Goal: Task Accomplishment & Management: Manage account settings

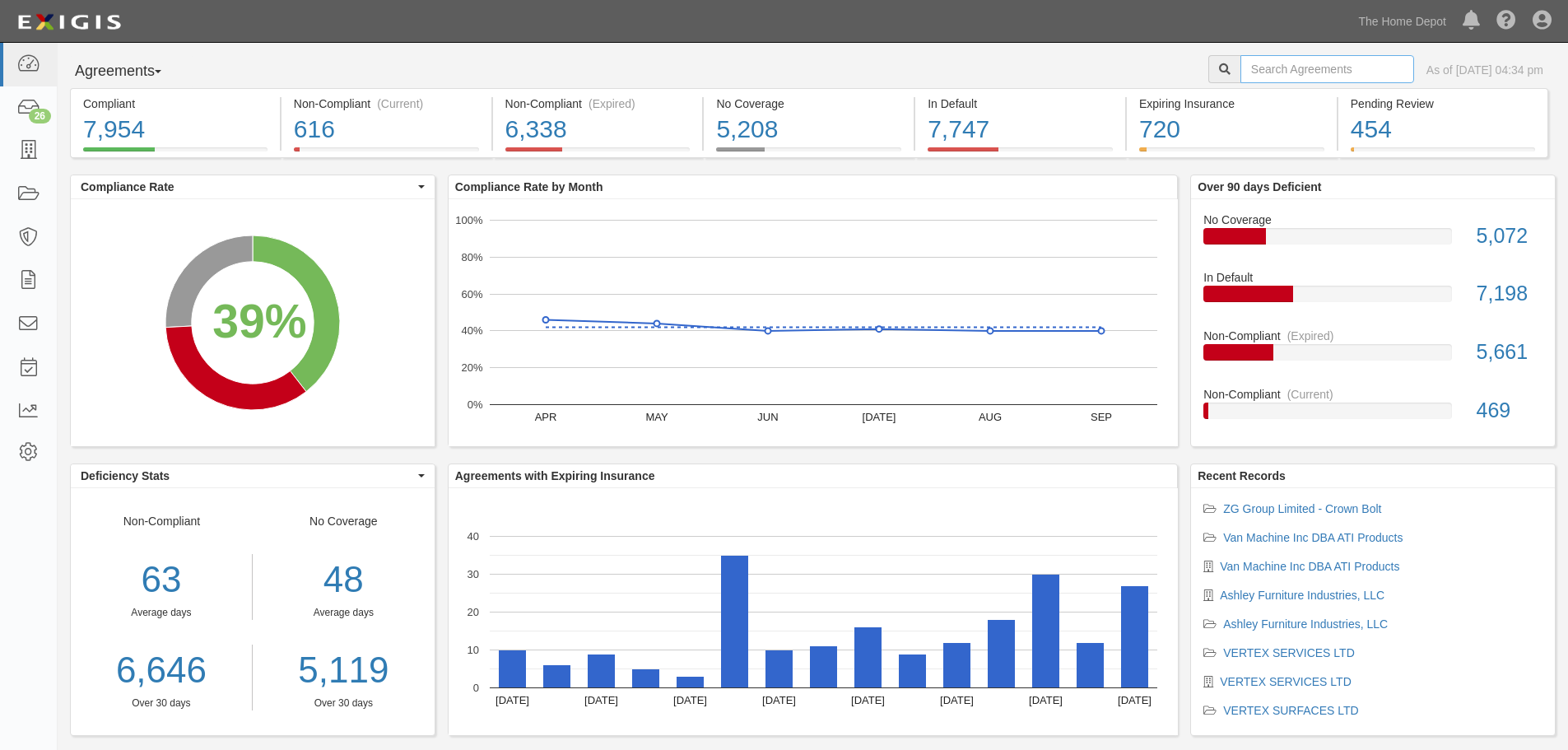
click at [1257, 65] on input "text" at bounding box center [1327, 69] width 174 height 28
type input "mj"
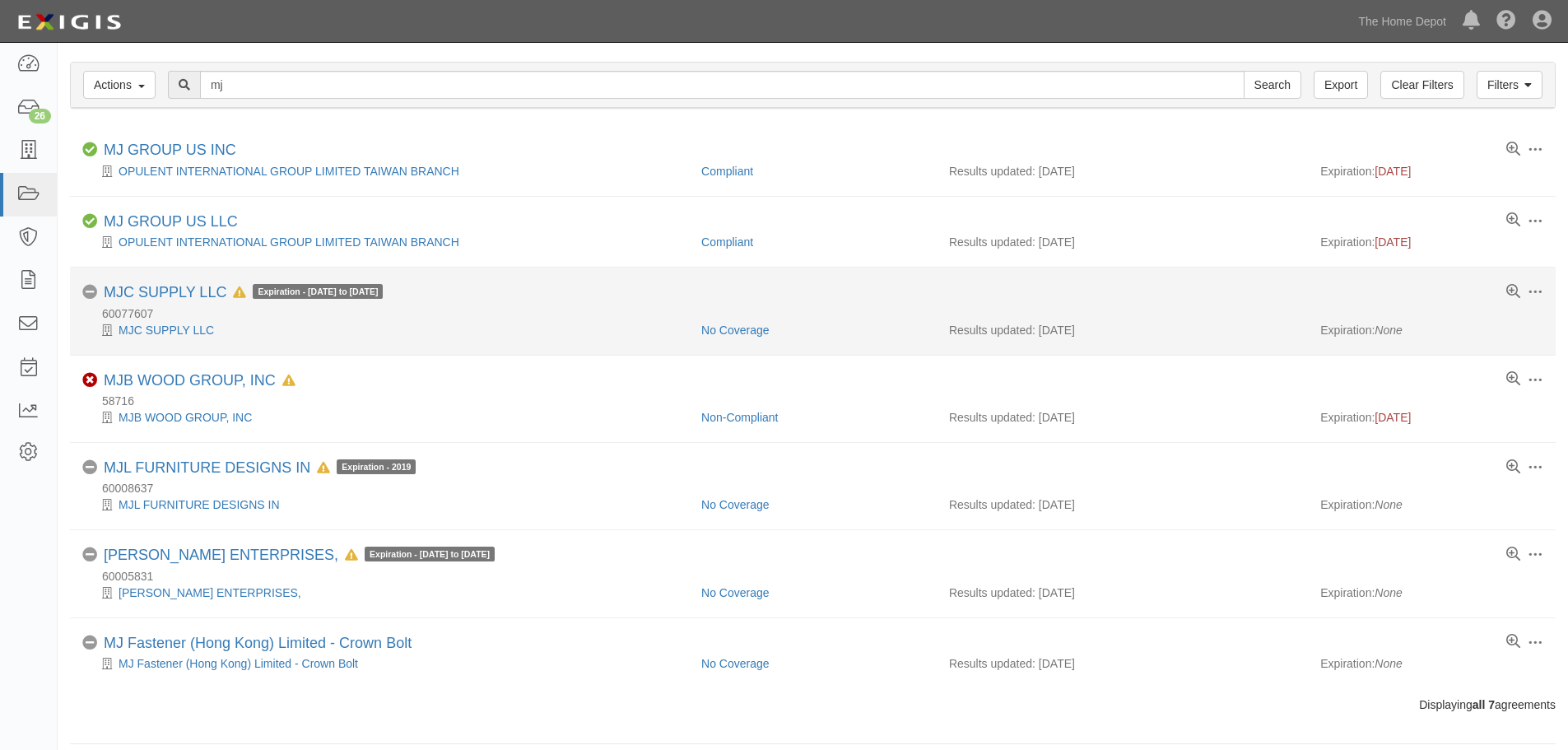
scroll to position [55, 0]
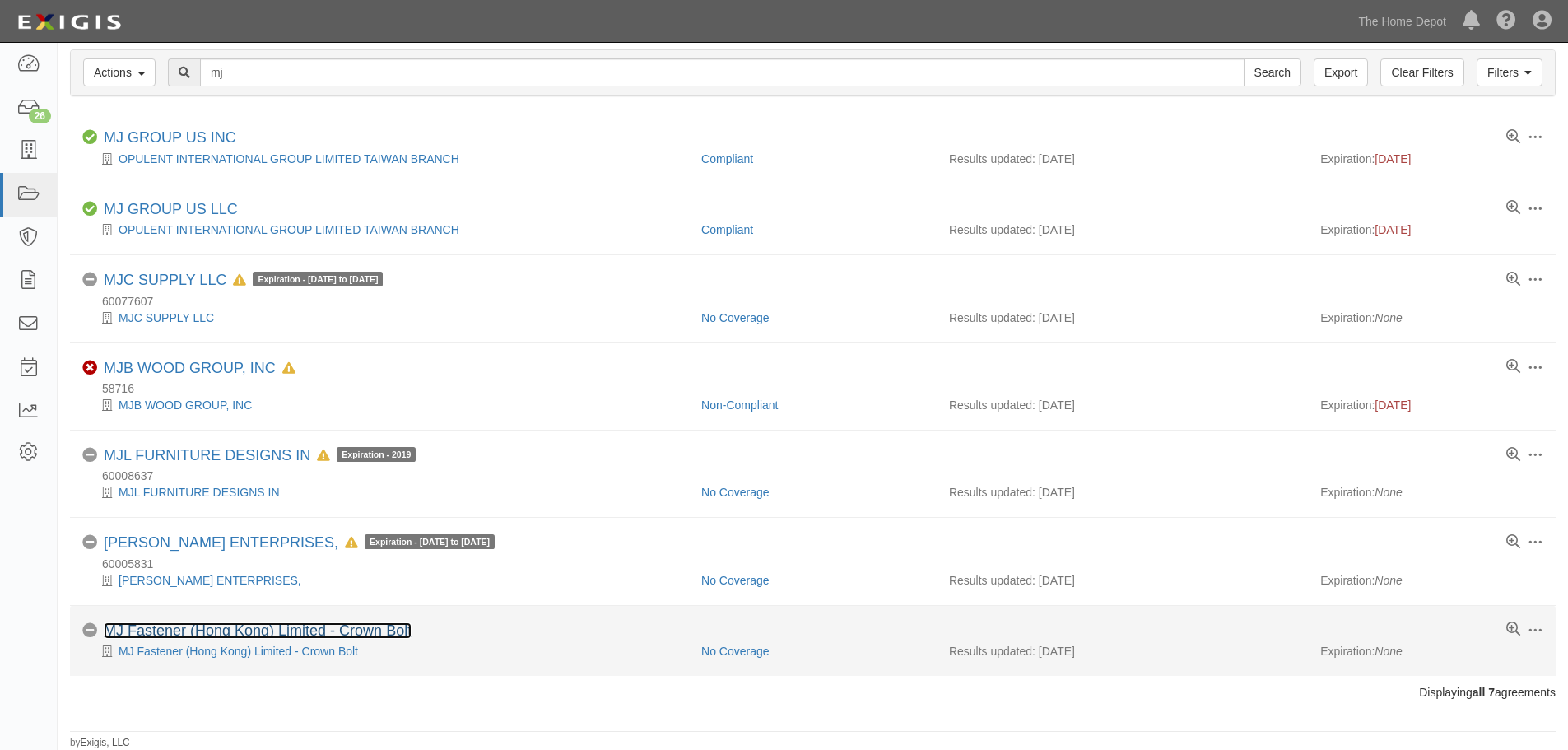
click at [223, 627] on link "MJ Fastener (Hong Kong) Limited - Crown Bolt" at bounding box center [258, 631] width 308 height 16
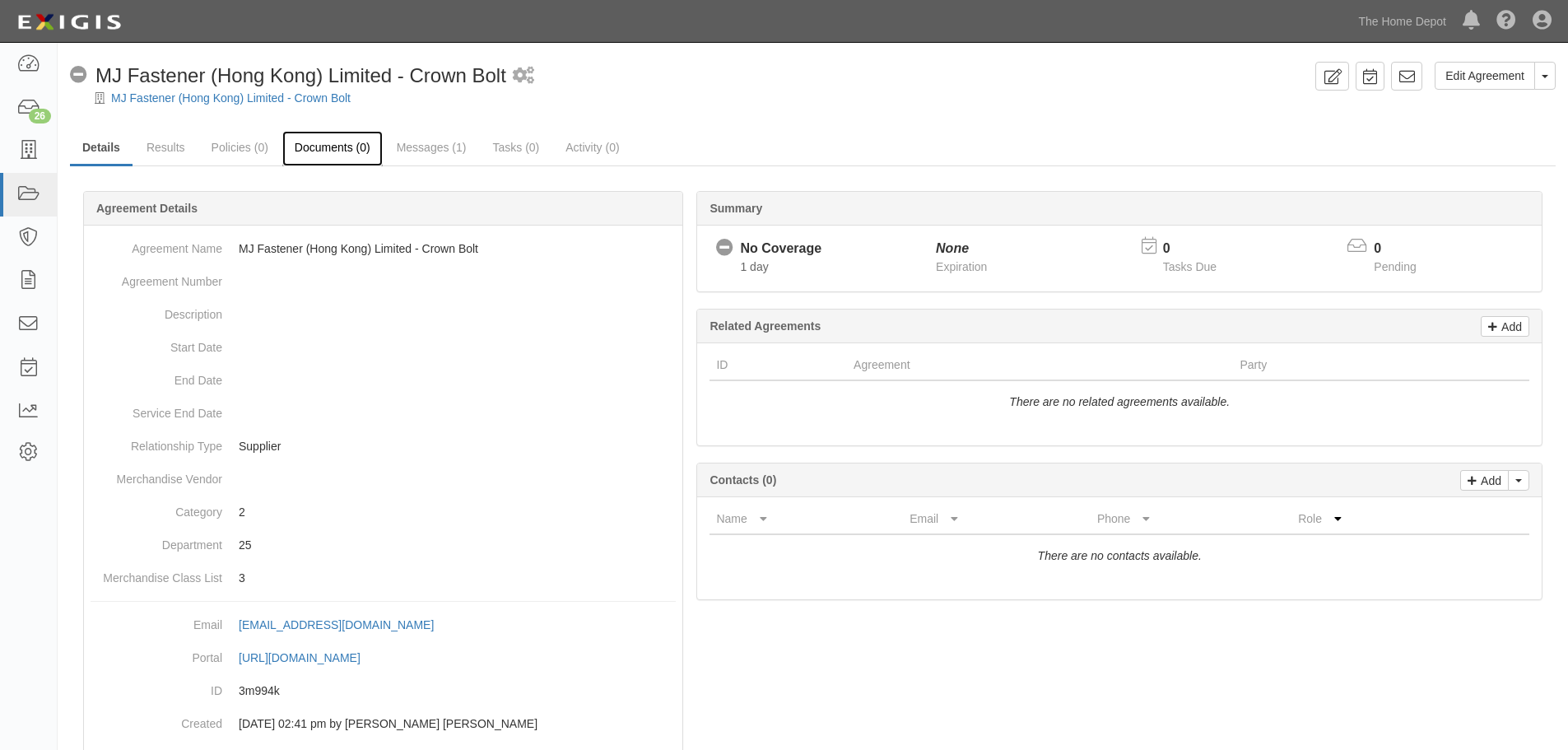
click at [359, 154] on link "Documents (0)" at bounding box center [332, 148] width 100 height 35
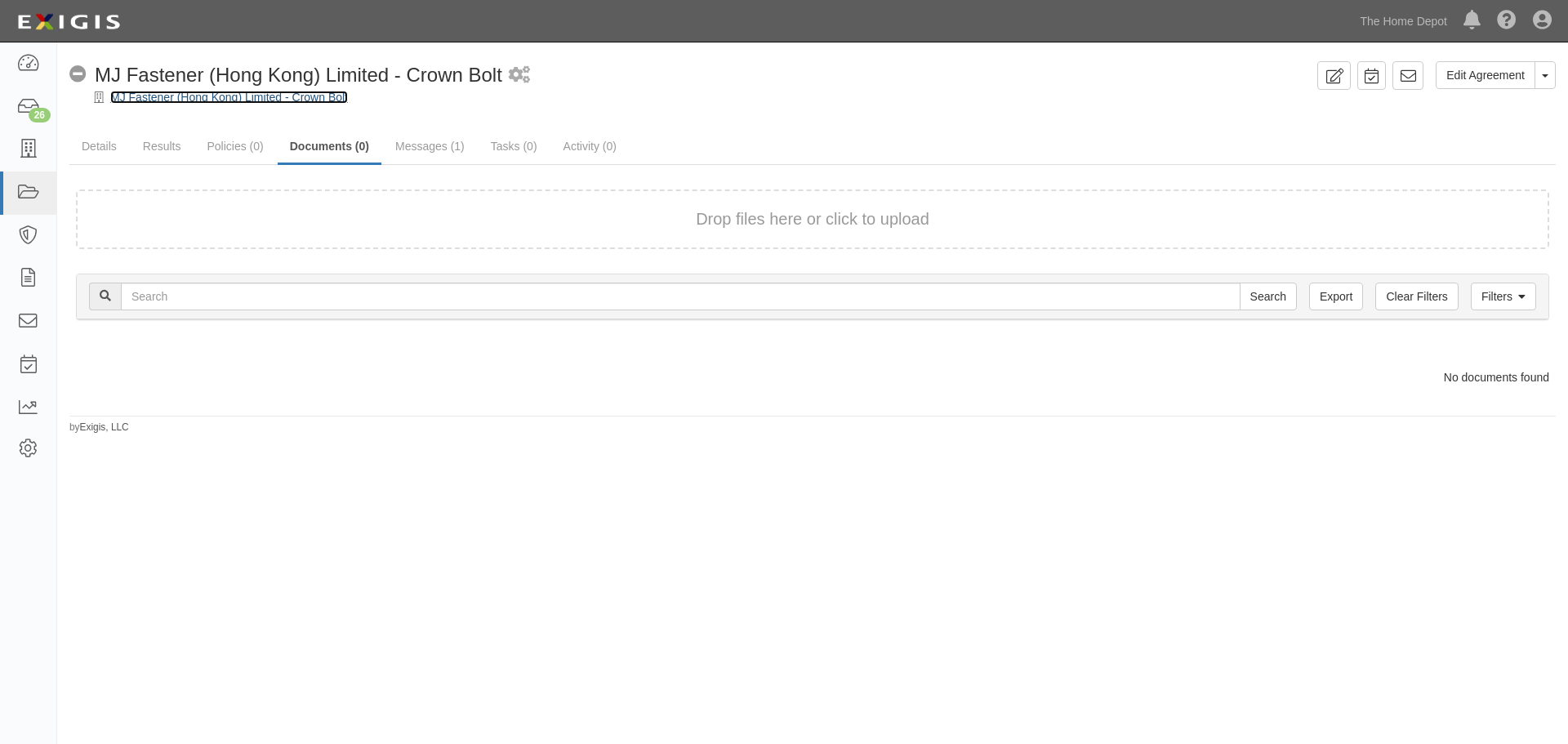
click at [257, 102] on link "MJ Fastener (Hong Kong) Limited - Crown Bolt" at bounding box center [228, 97] width 237 height 13
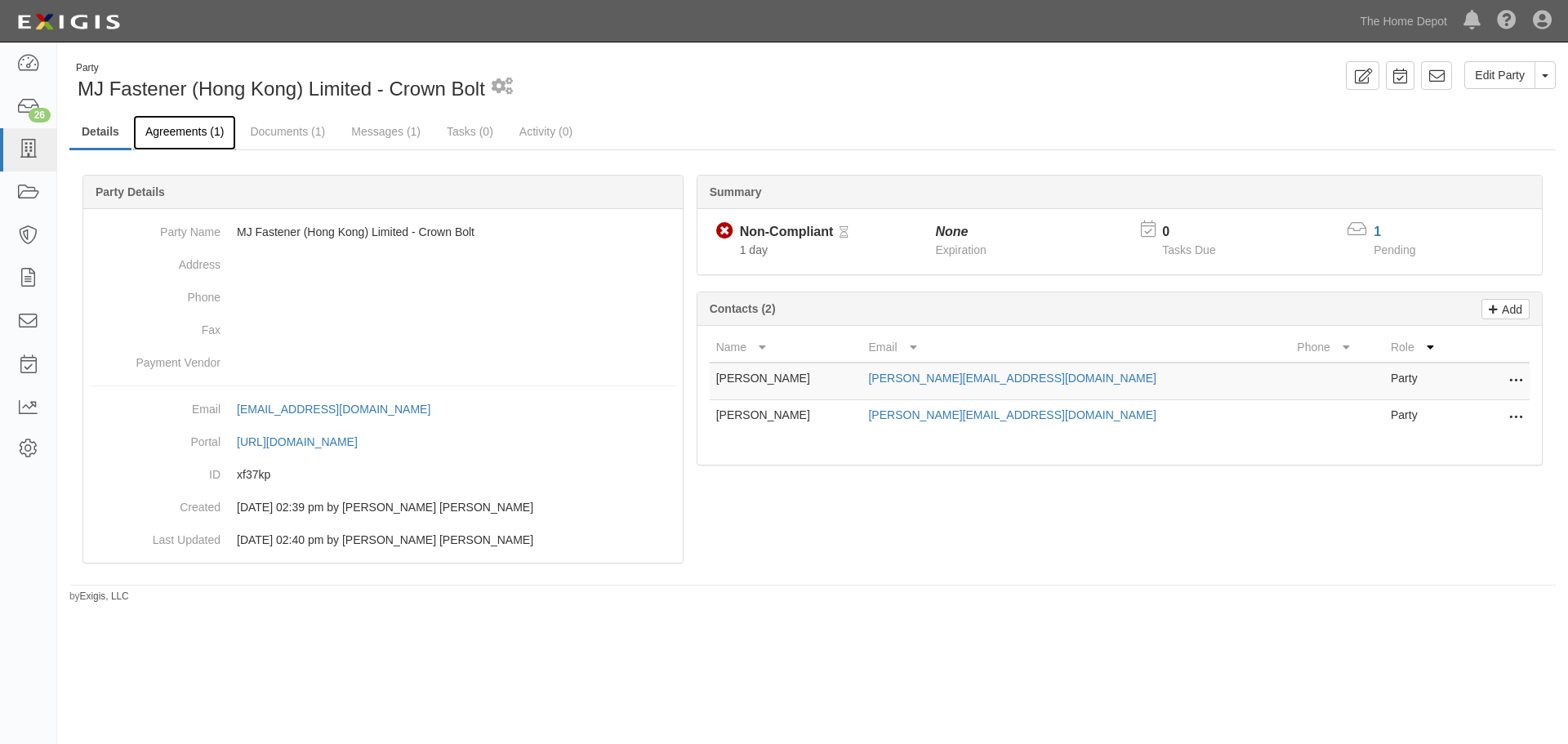
click at [202, 131] on link "Agreements (1)" at bounding box center [184, 133] width 103 height 35
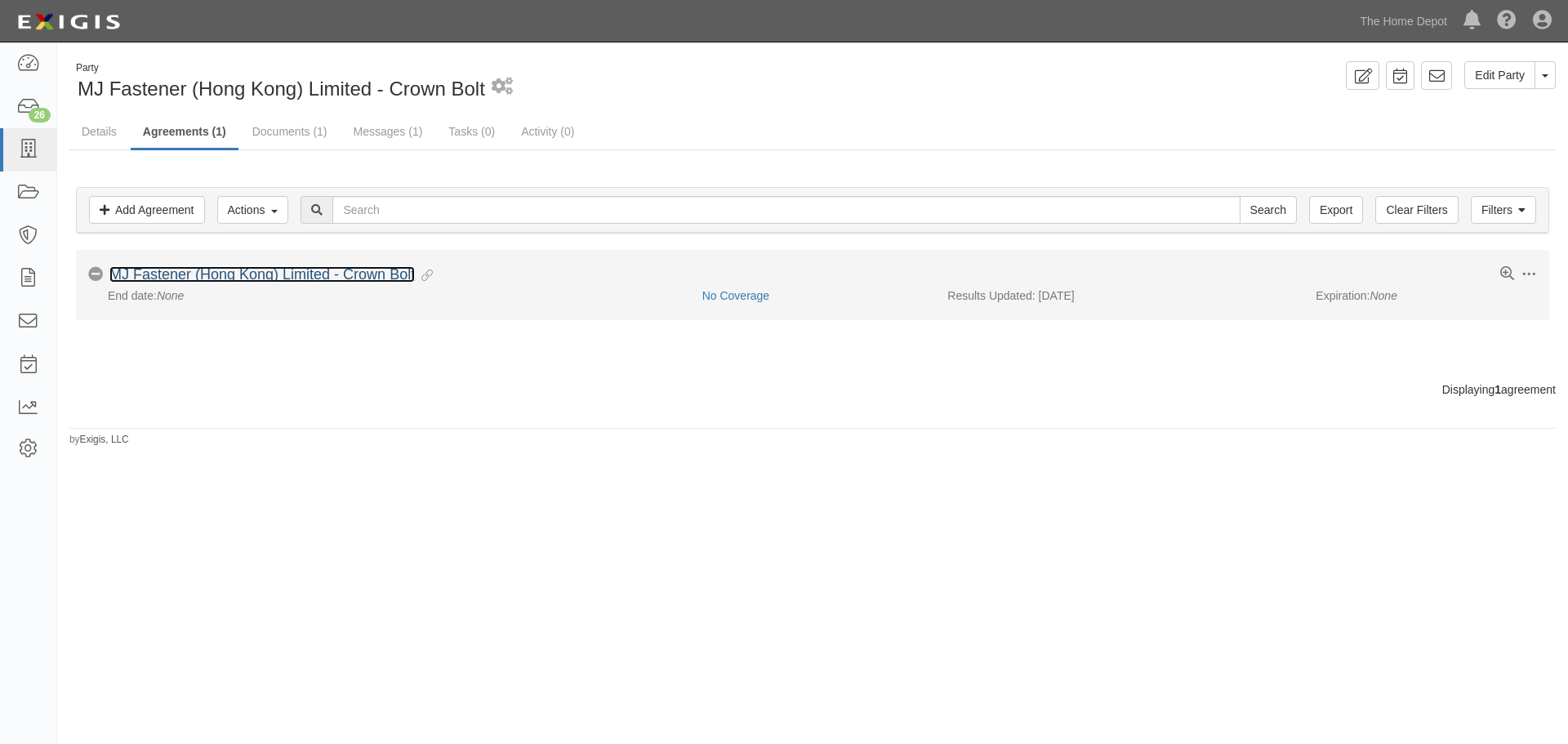
click at [255, 275] on link "MJ Fastener (Hong Kong) Limited - Crown Bolt" at bounding box center [262, 274] width 305 height 16
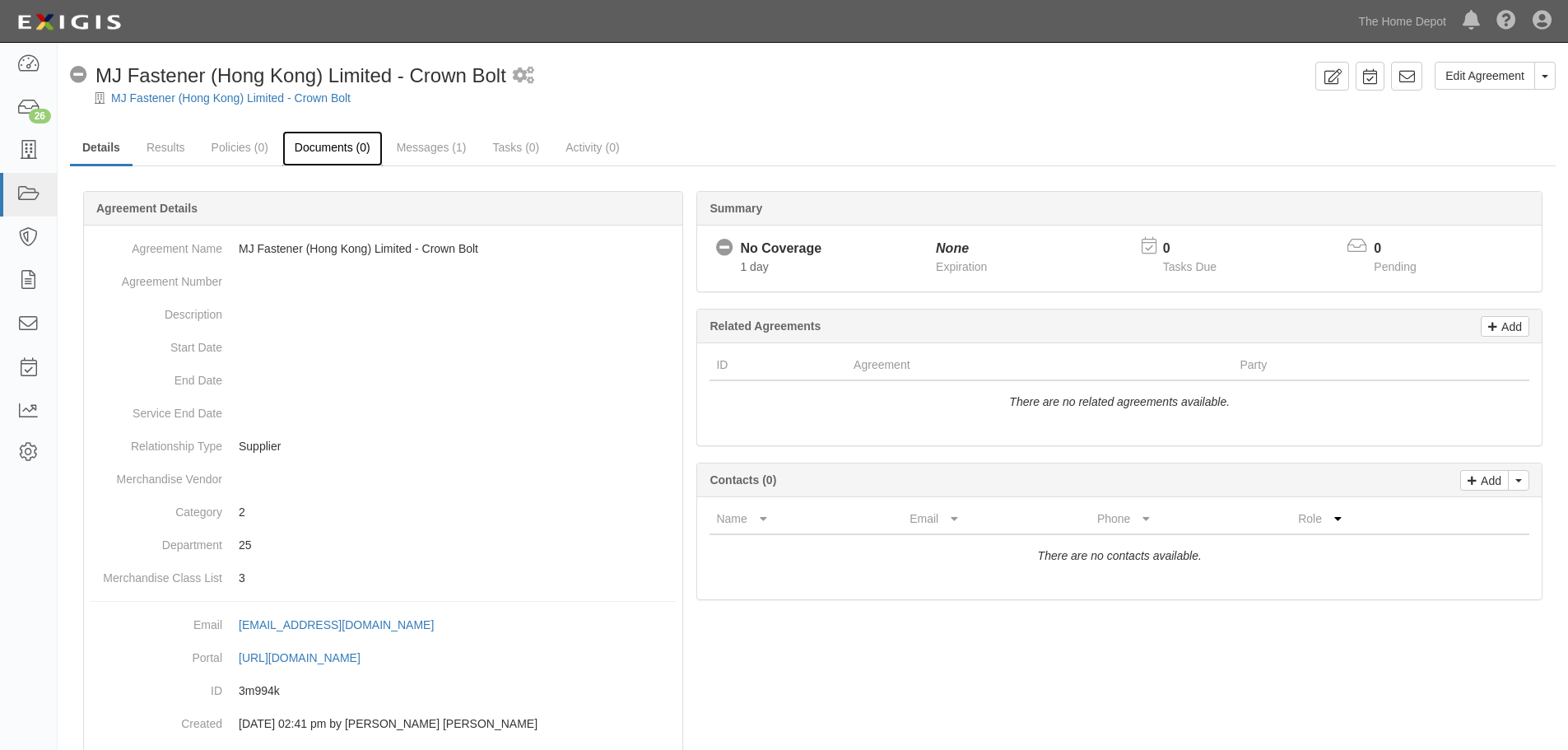
click at [352, 144] on link "Documents (0)" at bounding box center [332, 148] width 100 height 35
